Goal: Transaction & Acquisition: Download file/media

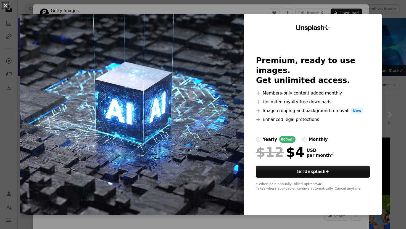
scroll to position [29, 0]
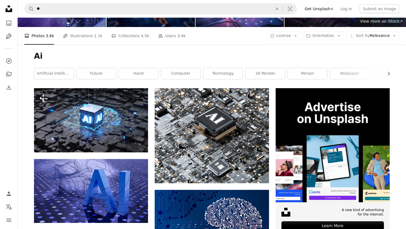
scroll to position [56, 0]
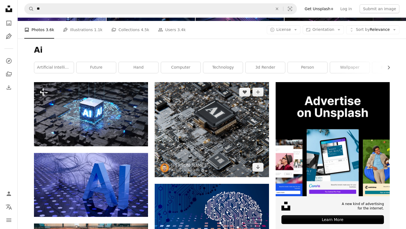
click at [197, 115] on img at bounding box center [212, 129] width 114 height 95
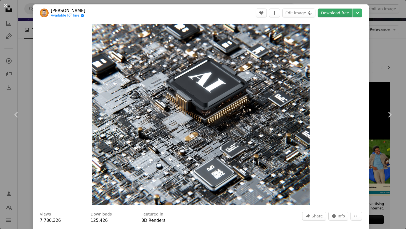
click at [330, 16] on link "Download free" at bounding box center [335, 13] width 35 height 9
